Goal: Navigation & Orientation: Find specific page/section

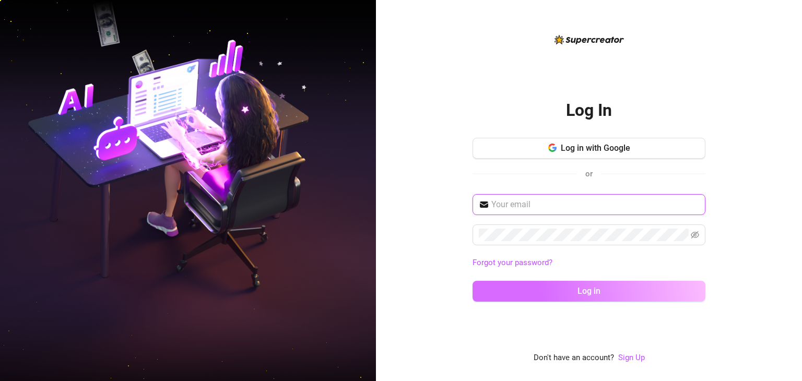
type input "[EMAIL_ADDRESS][DOMAIN_NAME]"
click at [557, 281] on button "Log in" at bounding box center [588, 291] width 233 height 21
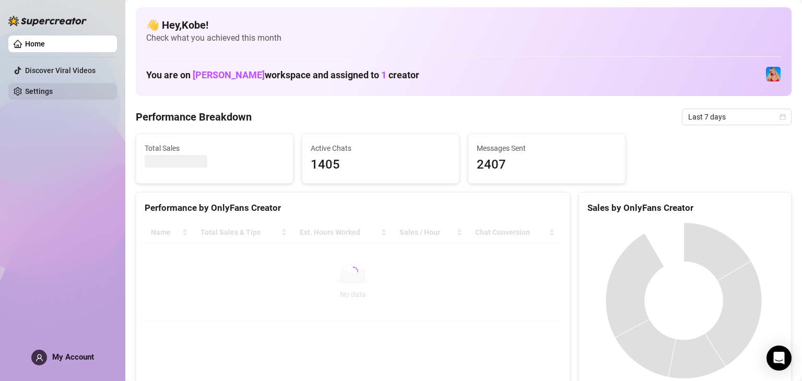
click at [43, 90] on link "Settings" at bounding box center [39, 91] width 28 height 8
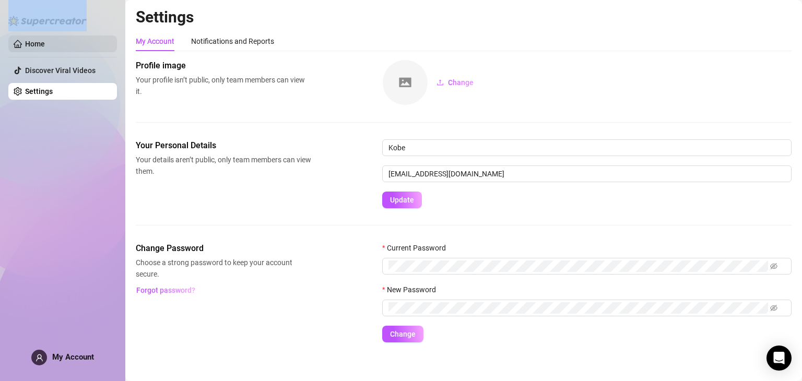
drag, startPoint x: 46, startPoint y: 11, endPoint x: 38, endPoint y: 38, distance: 28.4
click at [38, 38] on div "Home Discover Viral Videos Settings My Account" at bounding box center [62, 186] width 109 height 372
click at [38, 40] on link "Home" at bounding box center [35, 44] width 20 height 8
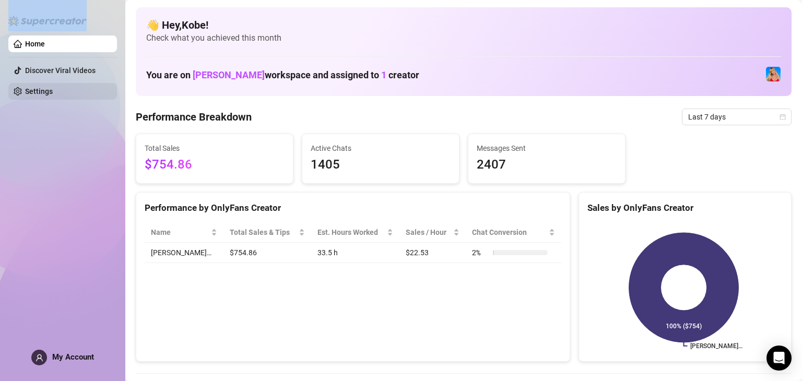
click at [30, 96] on link "Settings" at bounding box center [39, 91] width 28 height 8
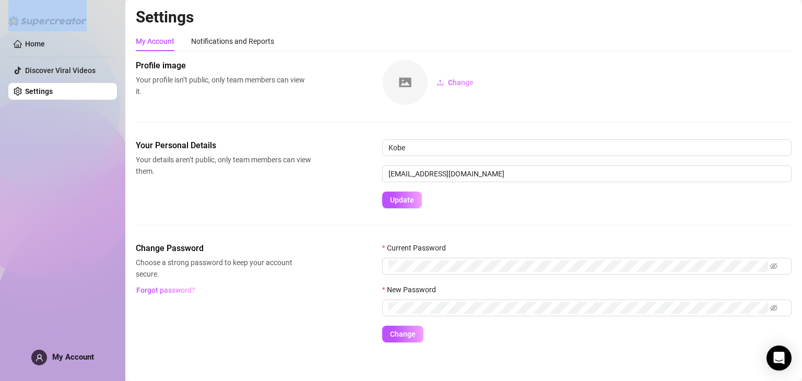
scroll to position [5, 0]
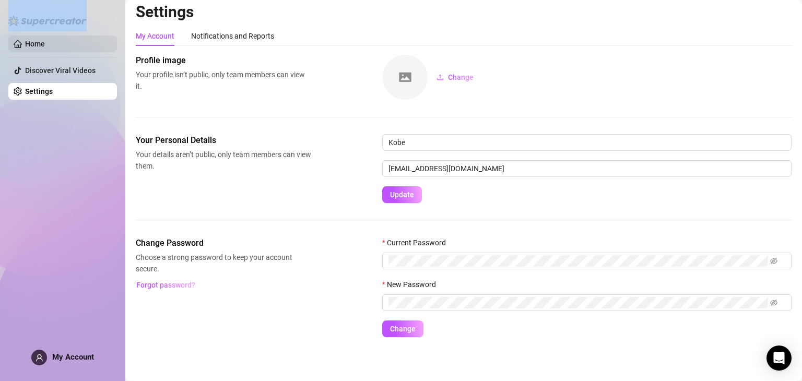
click at [38, 48] on link "Home" at bounding box center [35, 44] width 20 height 8
click at [45, 13] on div at bounding box center [47, 15] width 78 height 31
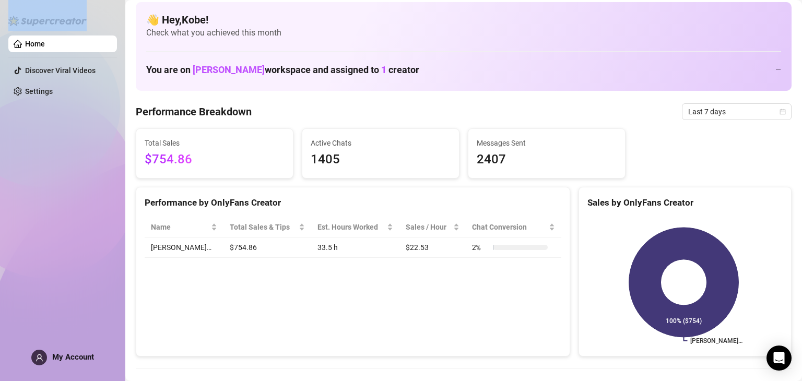
click at [45, 13] on div at bounding box center [47, 15] width 78 height 31
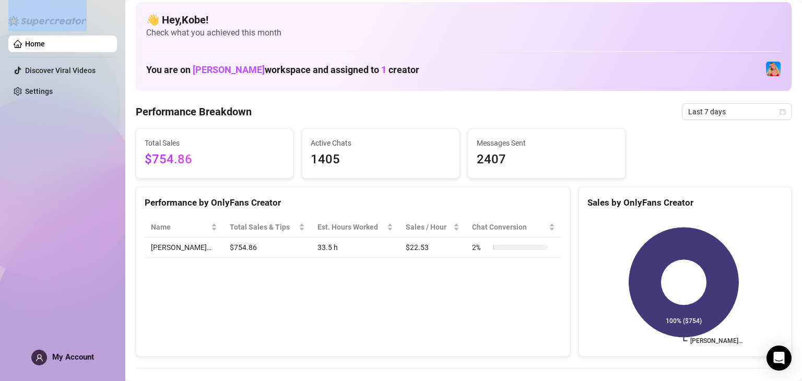
click at [45, 13] on div at bounding box center [47, 15] width 78 height 31
